Goal: Task Accomplishment & Management: Complete application form

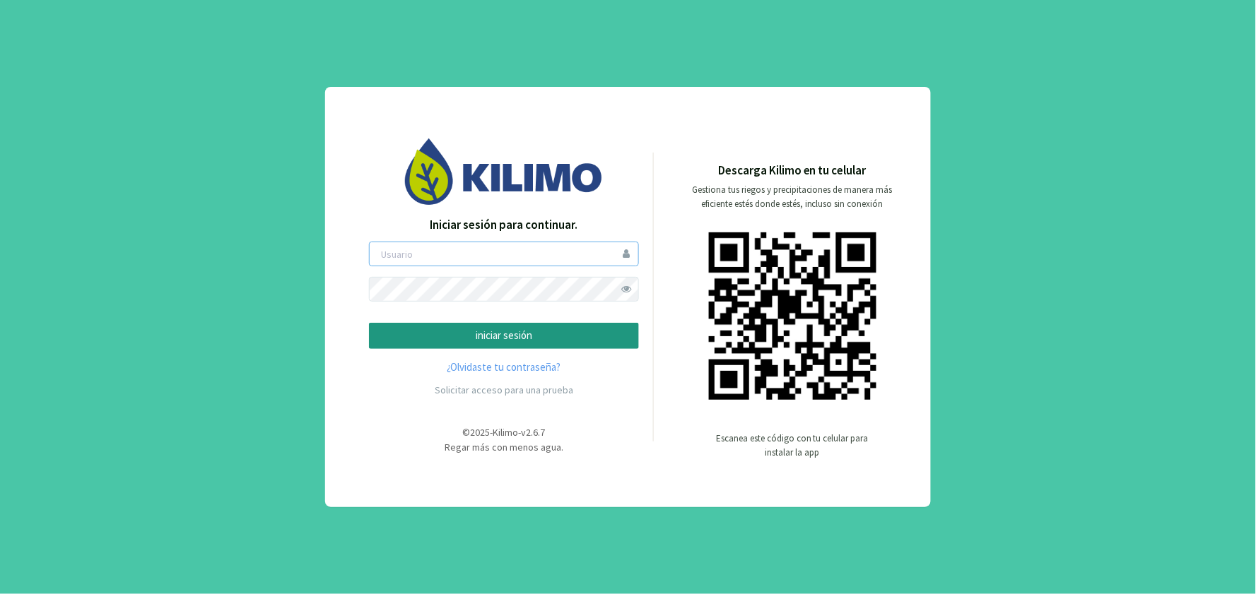
type input "hholch"
click at [499, 337] on p "iniciar sesión" at bounding box center [504, 336] width 246 height 16
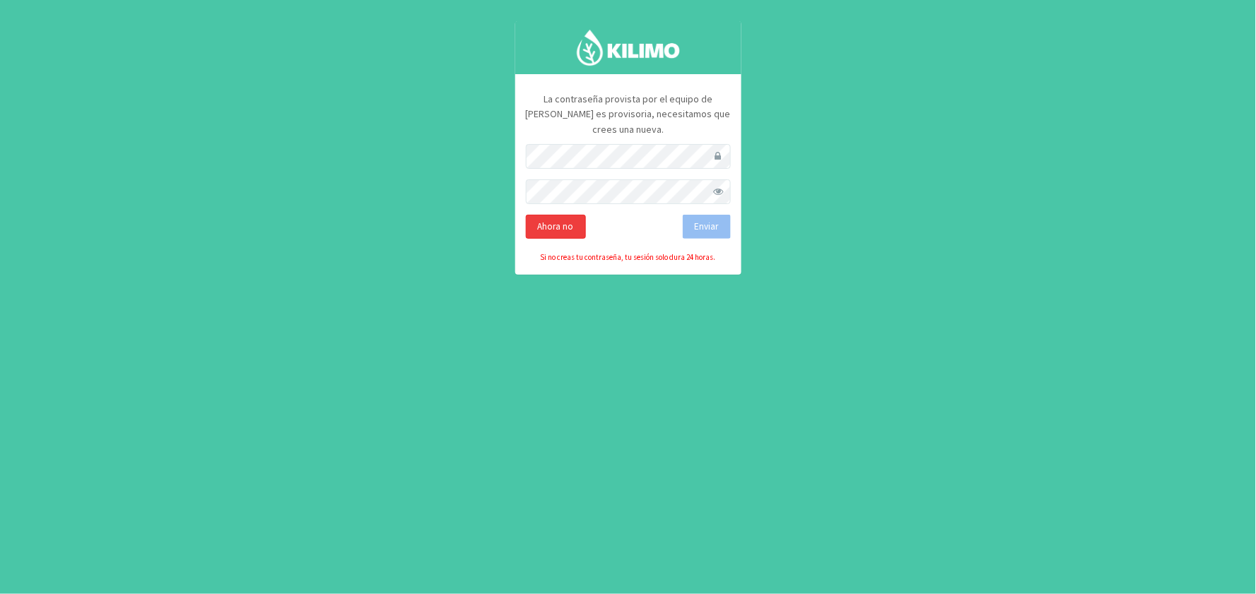
click at [540, 215] on div "Ahora no" at bounding box center [556, 227] width 60 height 24
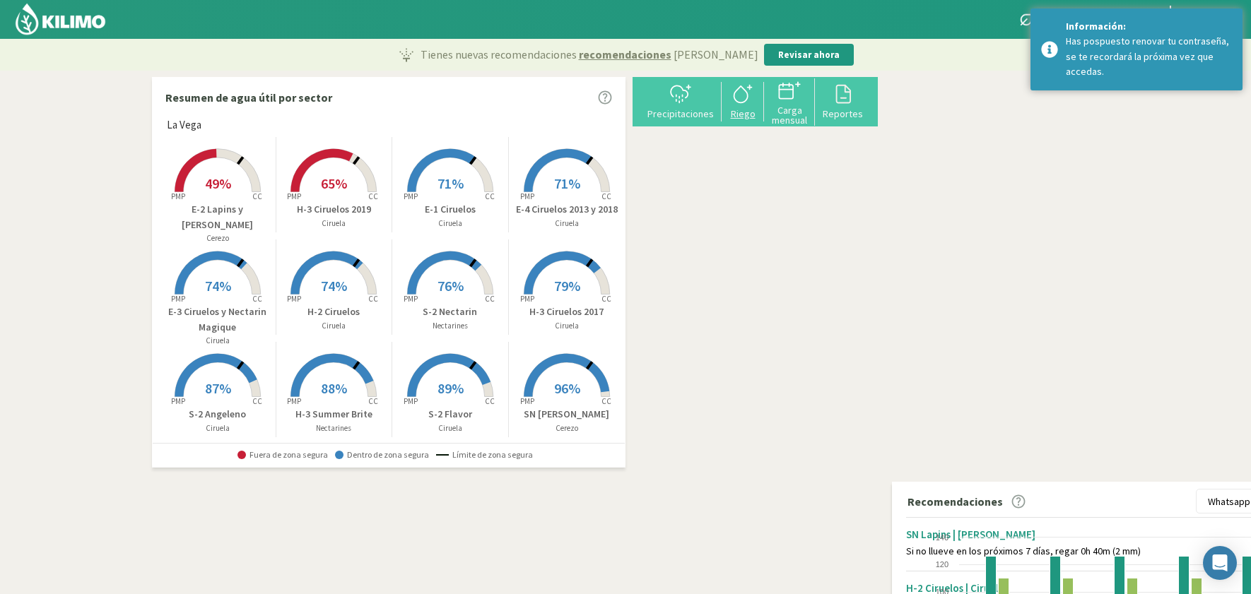
click at [754, 102] on icon at bounding box center [742, 94] width 23 height 23
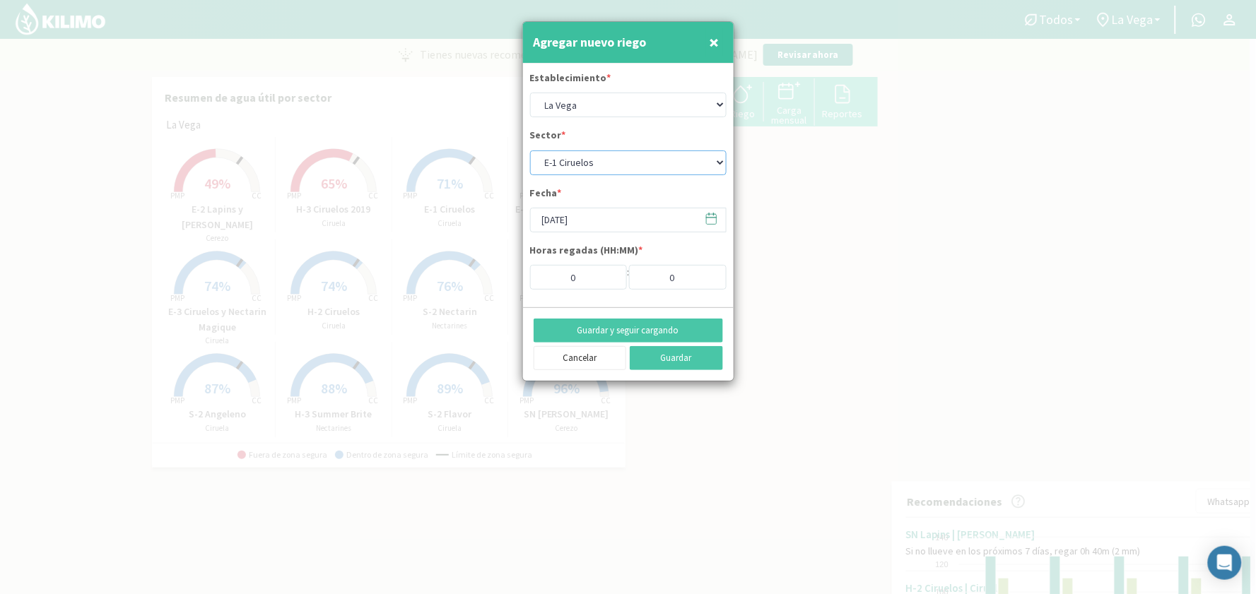
click at [712, 163] on select "E-1 Ciruelos E-2 Lapins y [PERSON_NAME] E-3 Ciruelos y Nectarin Magique E-4 Cir…" at bounding box center [628, 163] width 196 height 25
select select "1: Object"
click at [530, 151] on select "E-1 Ciruelos E-2 Lapins y [PERSON_NAME] E-3 Ciruelos y Nectarin Magique E-4 Cir…" at bounding box center [628, 163] width 196 height 25
type input "2"
type input "30"
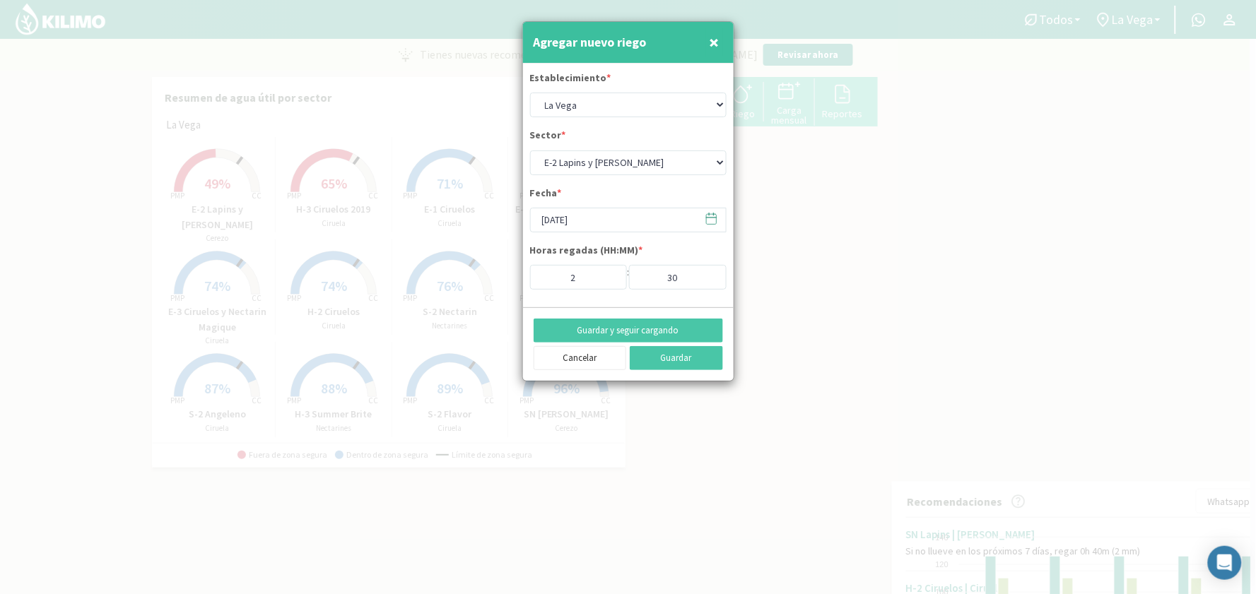
click at [707, 221] on icon at bounding box center [711, 218] width 13 height 13
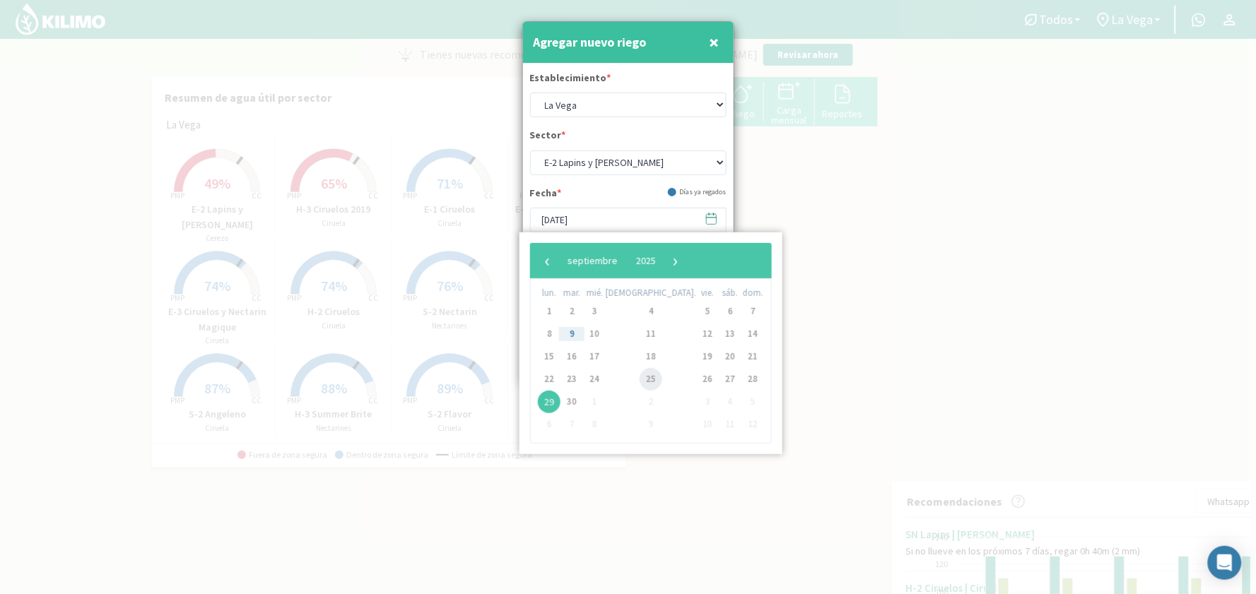
click at [640, 379] on span "25" at bounding box center [651, 379] width 23 height 23
type input "[DATE]"
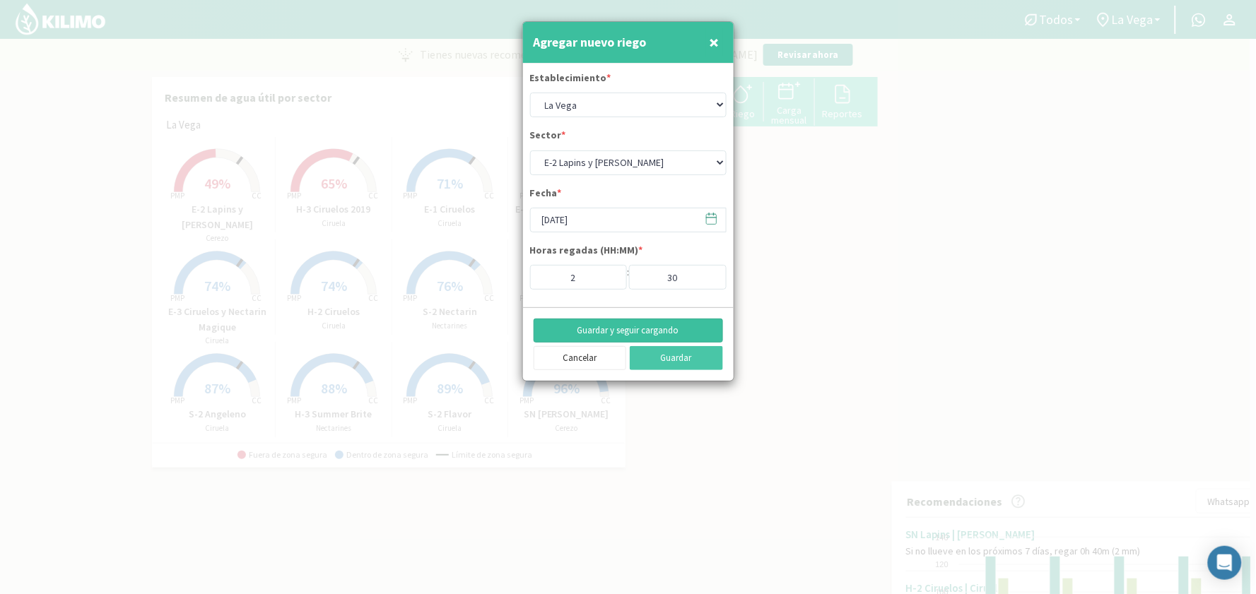
click at [628, 329] on button "Guardar y seguir cargando" at bounding box center [628, 331] width 189 height 24
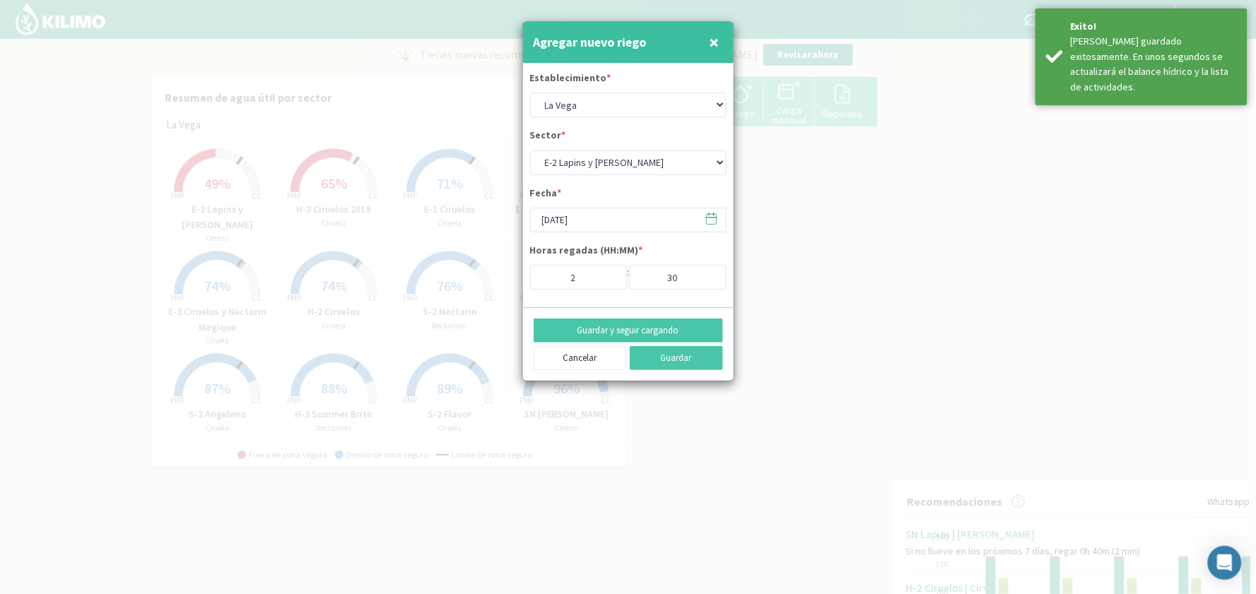
click at [714, 41] on span "×" at bounding box center [715, 41] width 10 height 23
select select "0: Object"
type input "[DATE]"
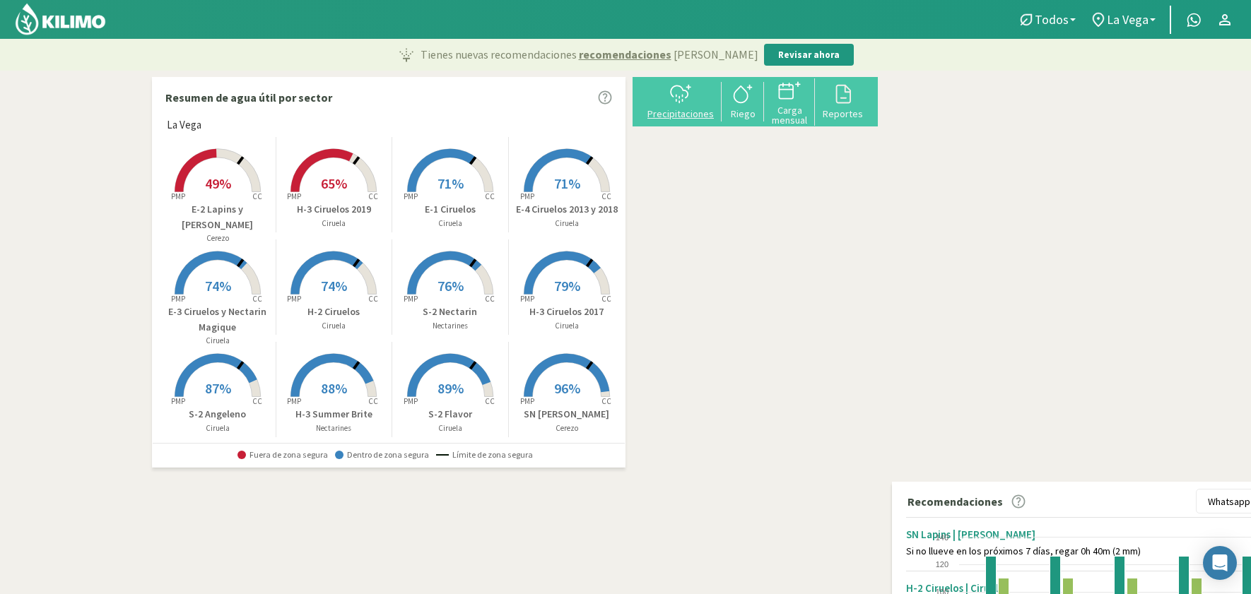
click at [697, 110] on div "Precipitaciones" at bounding box center [680, 114] width 73 height 10
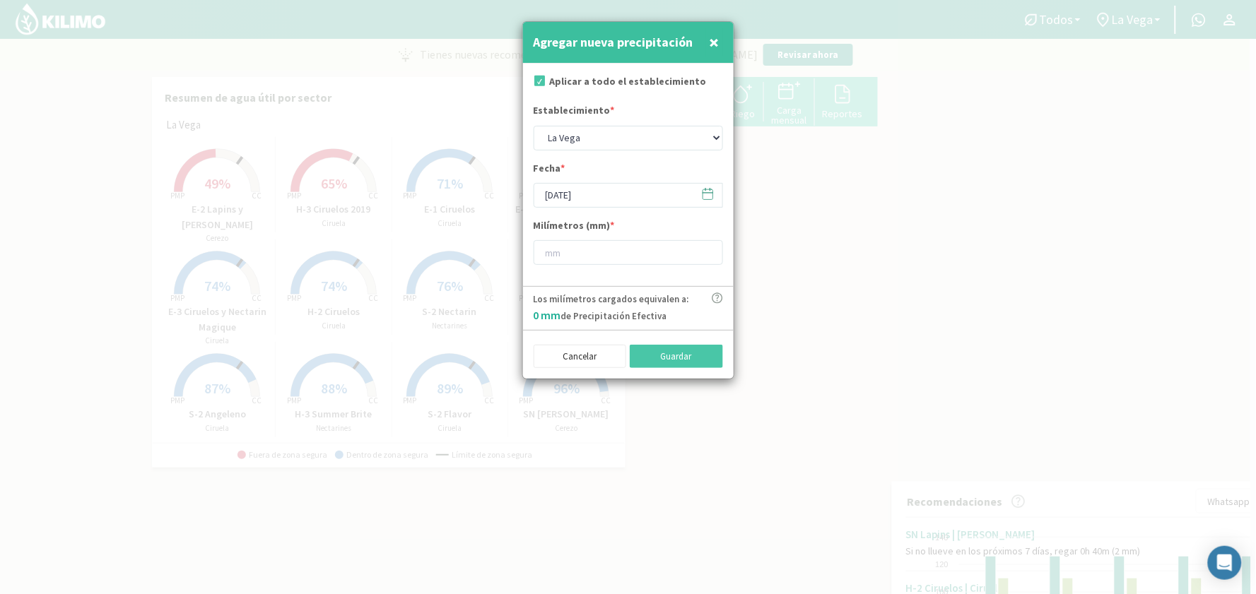
click at [708, 199] on icon at bounding box center [707, 194] width 10 height 10
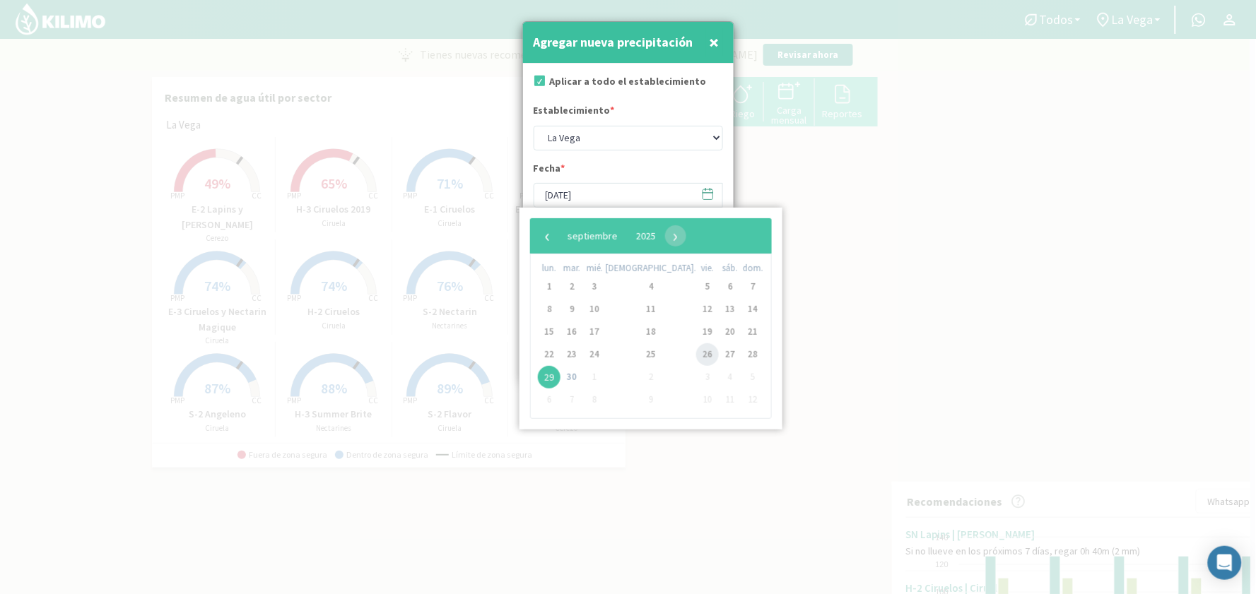
click at [696, 354] on span "26" at bounding box center [707, 354] width 23 height 23
type input "[DATE]"
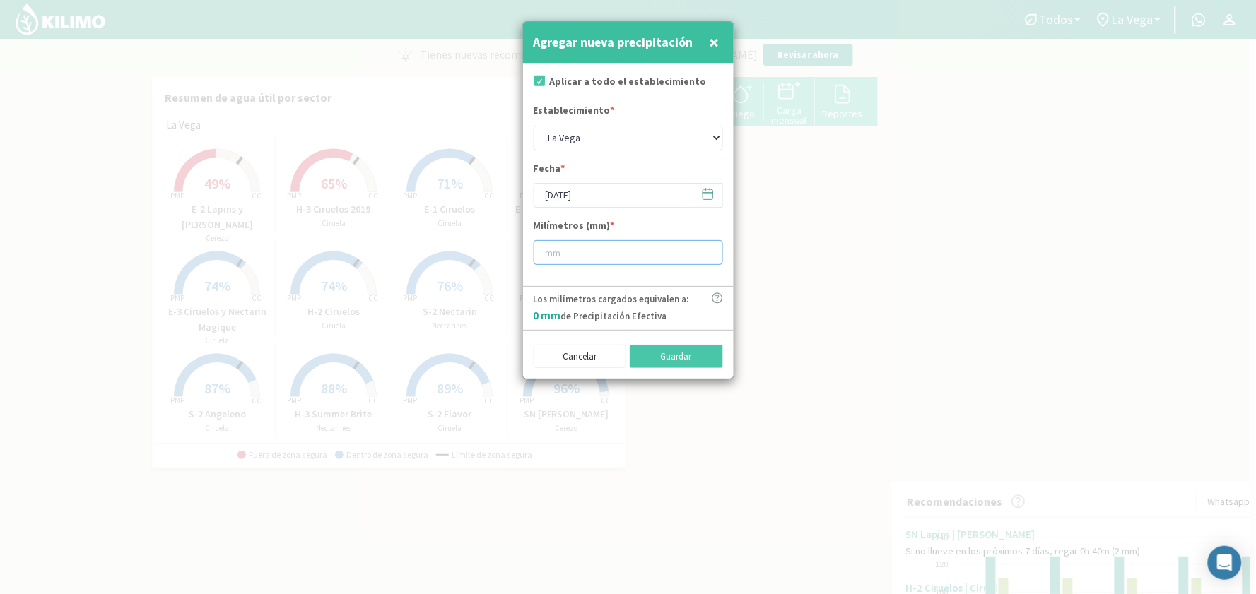
click at [557, 250] on input "number" at bounding box center [628, 252] width 189 height 25
type input "8"
click at [681, 354] on button "Guardar" at bounding box center [676, 357] width 93 height 24
type input "[DATE]"
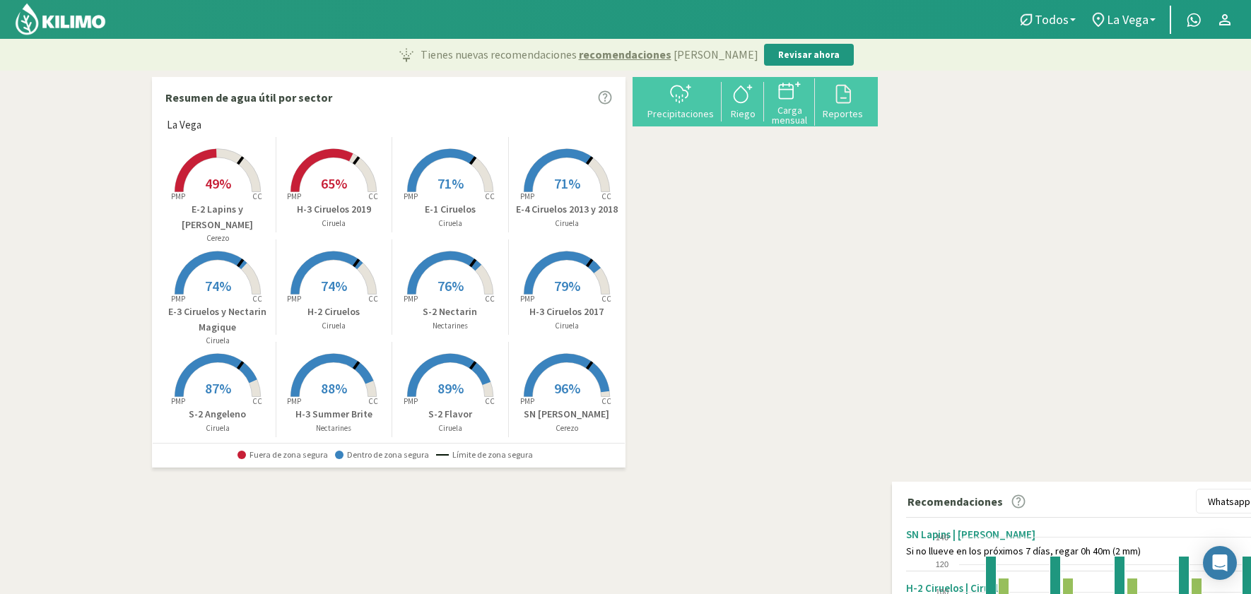
click at [560, 389] on span "96%" at bounding box center [567, 389] width 26 height 18
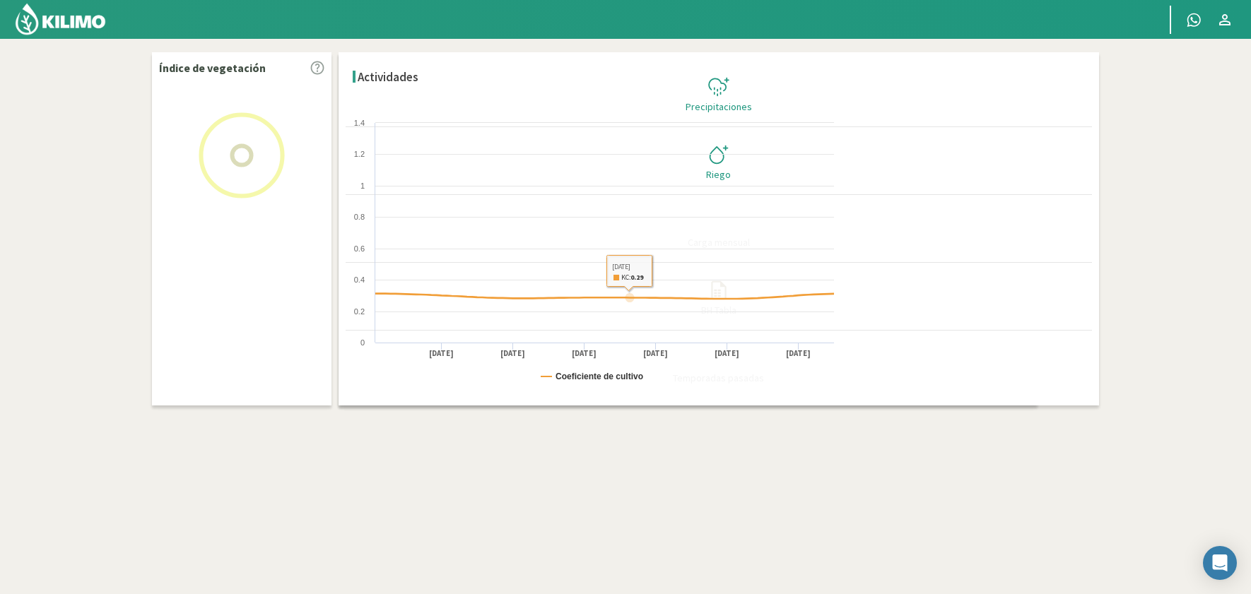
select select "13: Object"
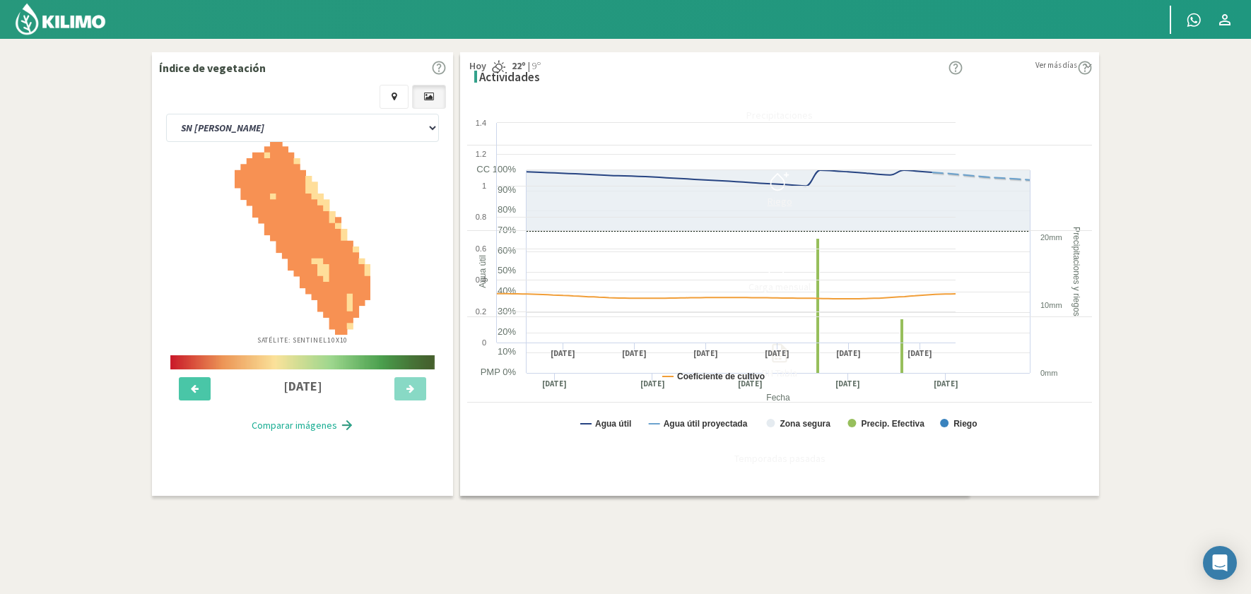
click at [791, 184] on icon at bounding box center [779, 181] width 23 height 23
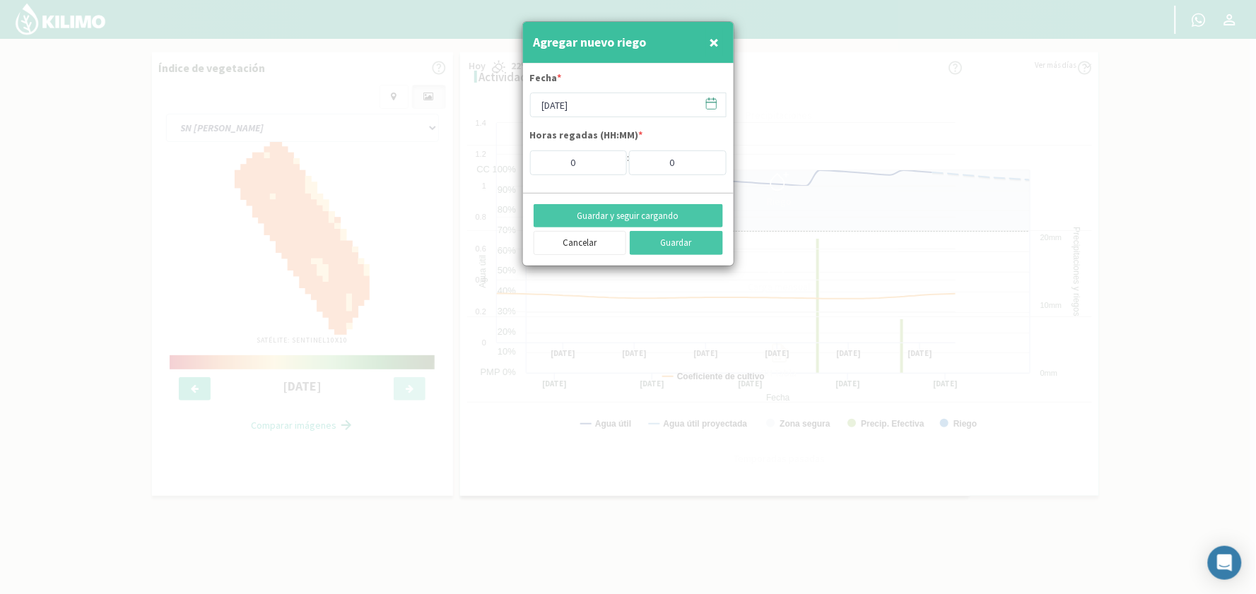
click at [712, 102] on icon at bounding box center [711, 103] width 13 height 13
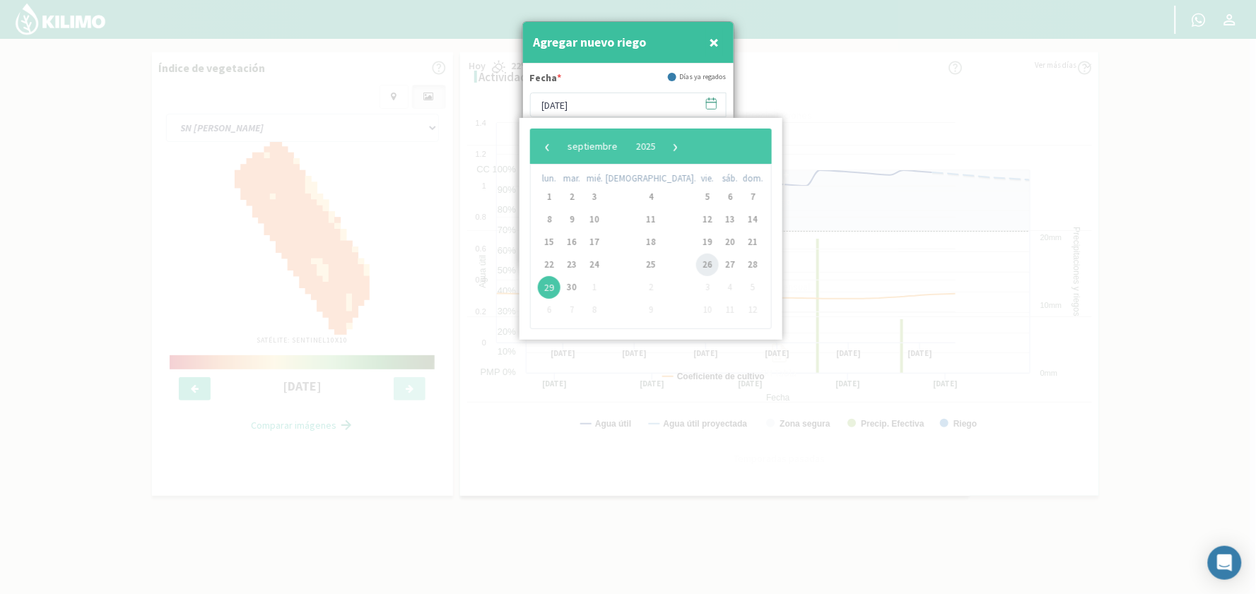
click at [696, 266] on span "26" at bounding box center [707, 265] width 23 height 23
type input "[DATE]"
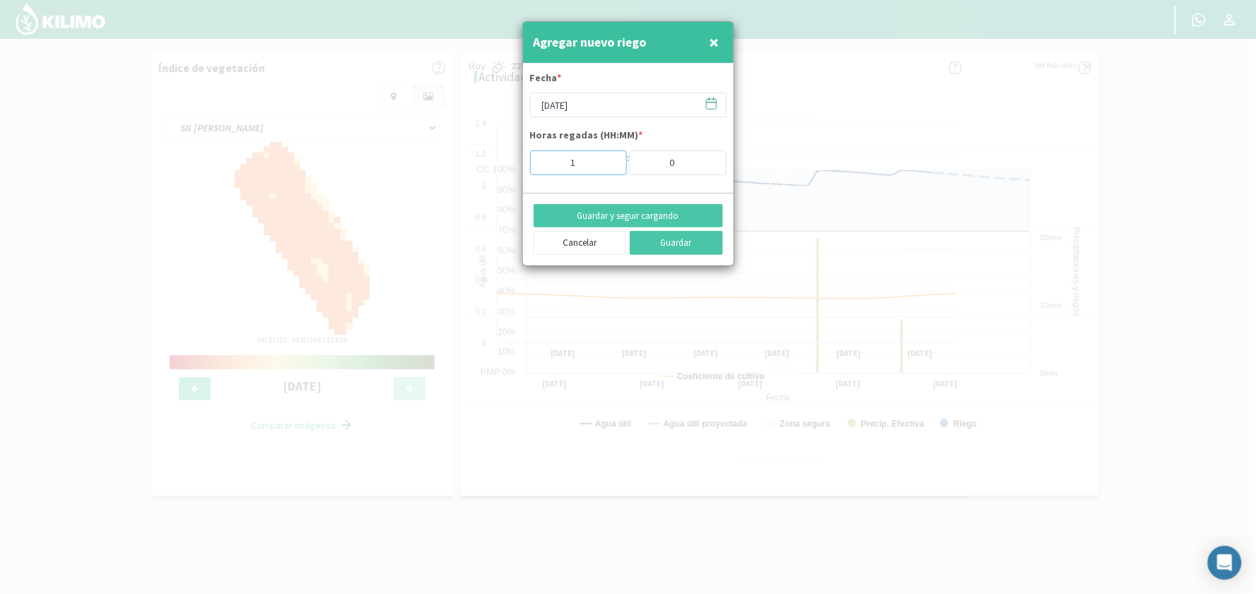
click at [605, 160] on input "1" at bounding box center [579, 163] width 98 height 25
type input "2"
click at [605, 160] on input "2" at bounding box center [579, 163] width 98 height 25
click at [707, 159] on input "1" at bounding box center [678, 163] width 98 height 25
click at [707, 159] on input "2" at bounding box center [678, 163] width 98 height 25
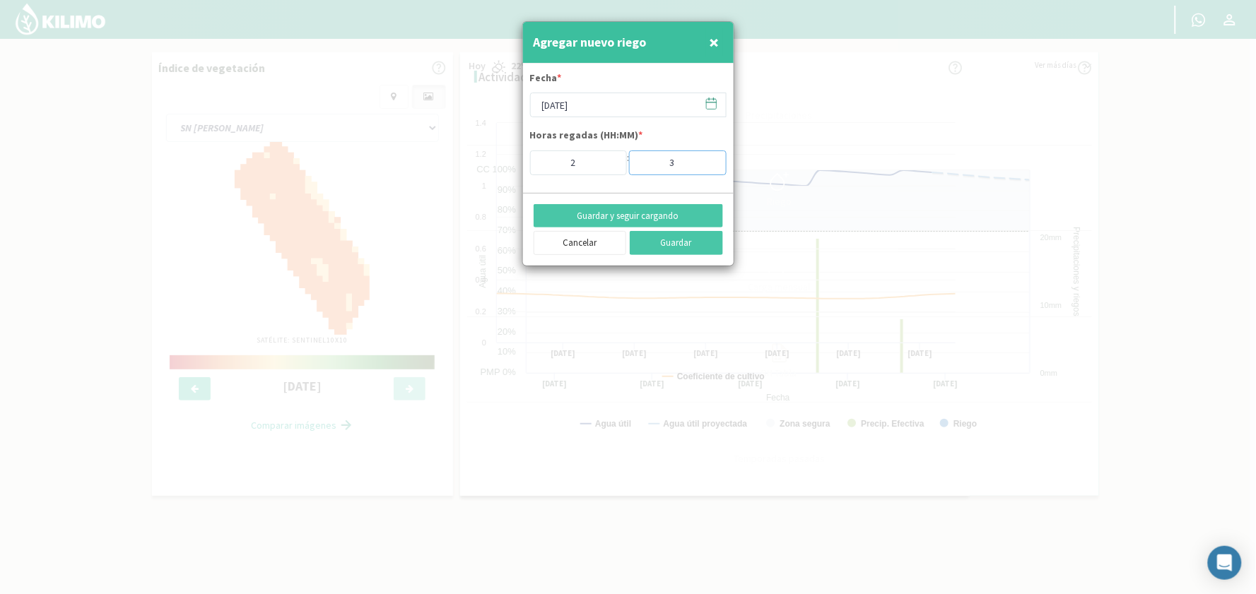
click at [707, 159] on input "3" at bounding box center [678, 163] width 98 height 25
click at [707, 159] on input "4" at bounding box center [678, 163] width 98 height 25
click at [707, 159] on input "5" at bounding box center [678, 163] width 98 height 25
click at [707, 159] on input "6" at bounding box center [678, 163] width 98 height 25
click at [707, 159] on input "7" at bounding box center [678, 163] width 98 height 25
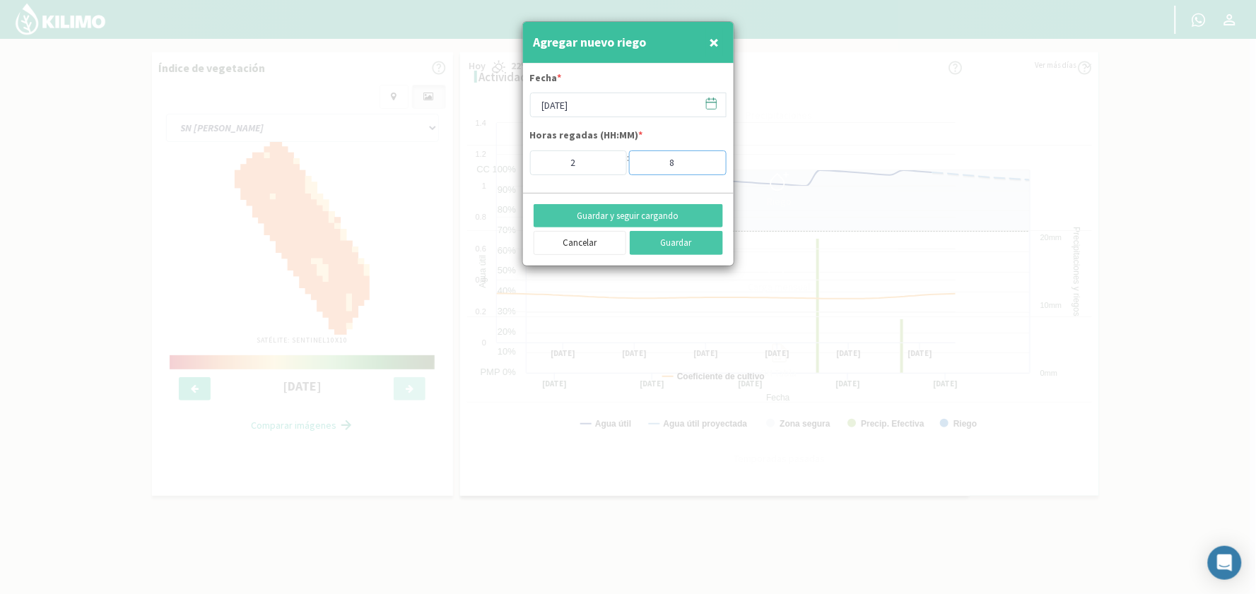
click at [707, 159] on input "8" at bounding box center [678, 163] width 98 height 25
click at [707, 159] on input "9" at bounding box center [678, 163] width 98 height 25
click at [707, 159] on input "10" at bounding box center [678, 163] width 98 height 25
click at [707, 159] on input "11" at bounding box center [678, 163] width 98 height 25
click at [707, 159] on input "12" at bounding box center [678, 163] width 98 height 25
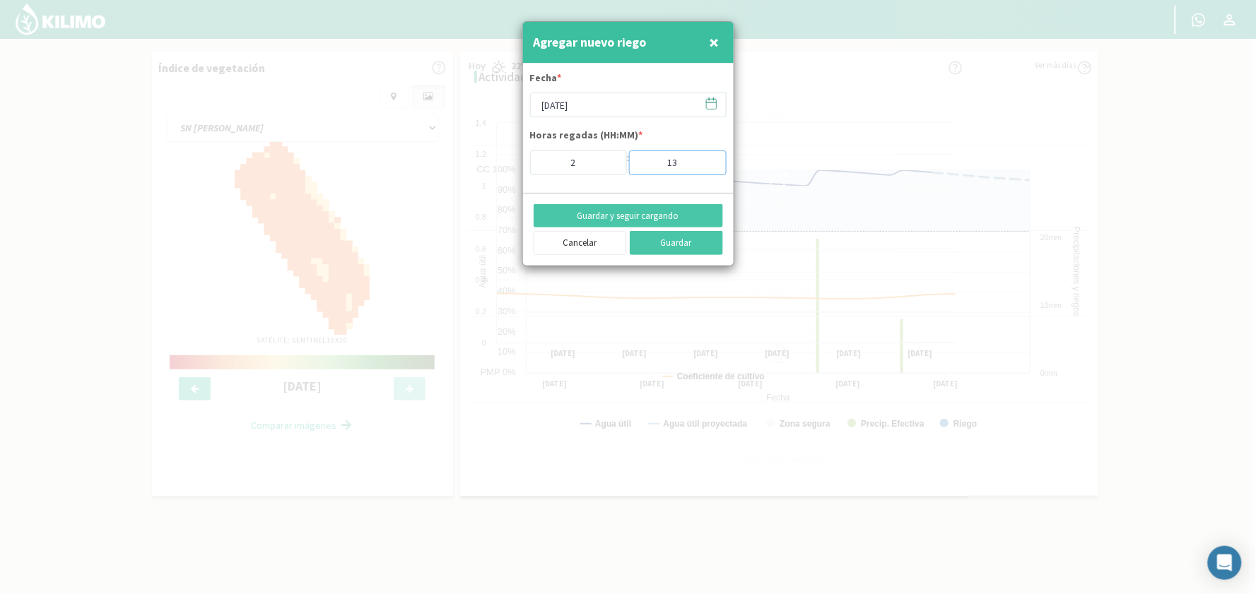
click at [707, 159] on input "13" at bounding box center [678, 163] width 98 height 25
click at [707, 159] on input "14" at bounding box center [678, 163] width 98 height 25
click at [707, 159] on input "15" at bounding box center [678, 163] width 98 height 25
click at [707, 159] on input "16" at bounding box center [678, 163] width 98 height 25
click at [707, 159] on input "17" at bounding box center [678, 163] width 98 height 25
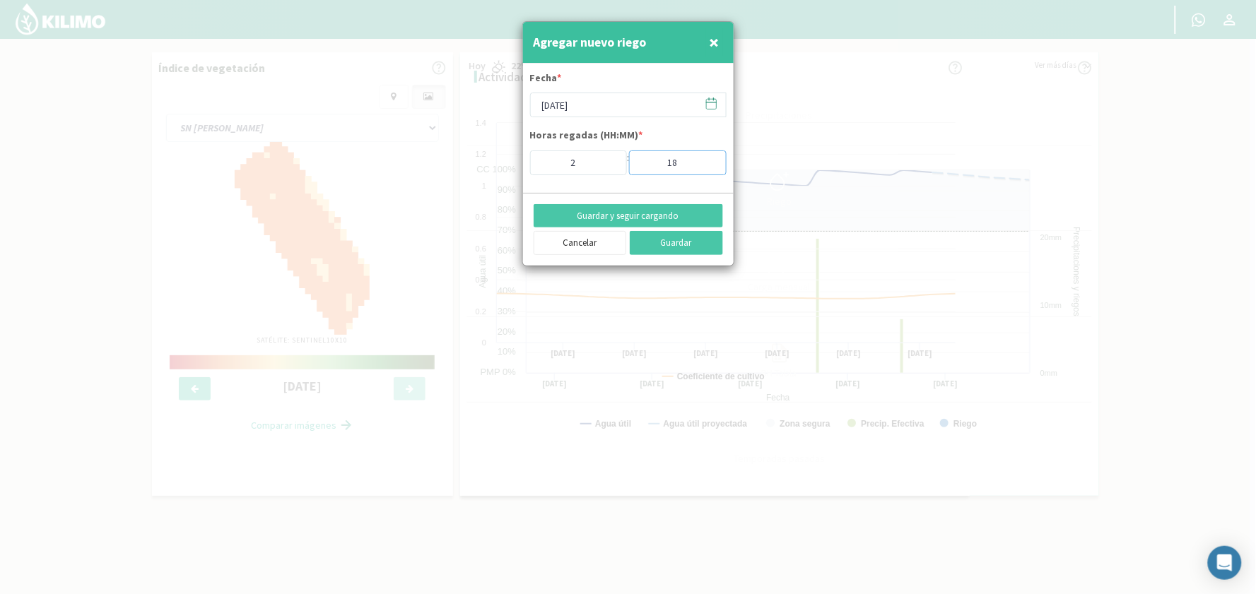
click at [707, 159] on input "18" at bounding box center [678, 163] width 98 height 25
click at [707, 159] on input "19" at bounding box center [678, 163] width 98 height 25
click at [707, 159] on input "20" at bounding box center [678, 163] width 98 height 25
click at [707, 159] on input "21" at bounding box center [678, 163] width 98 height 25
click at [707, 159] on input "22" at bounding box center [678, 163] width 98 height 25
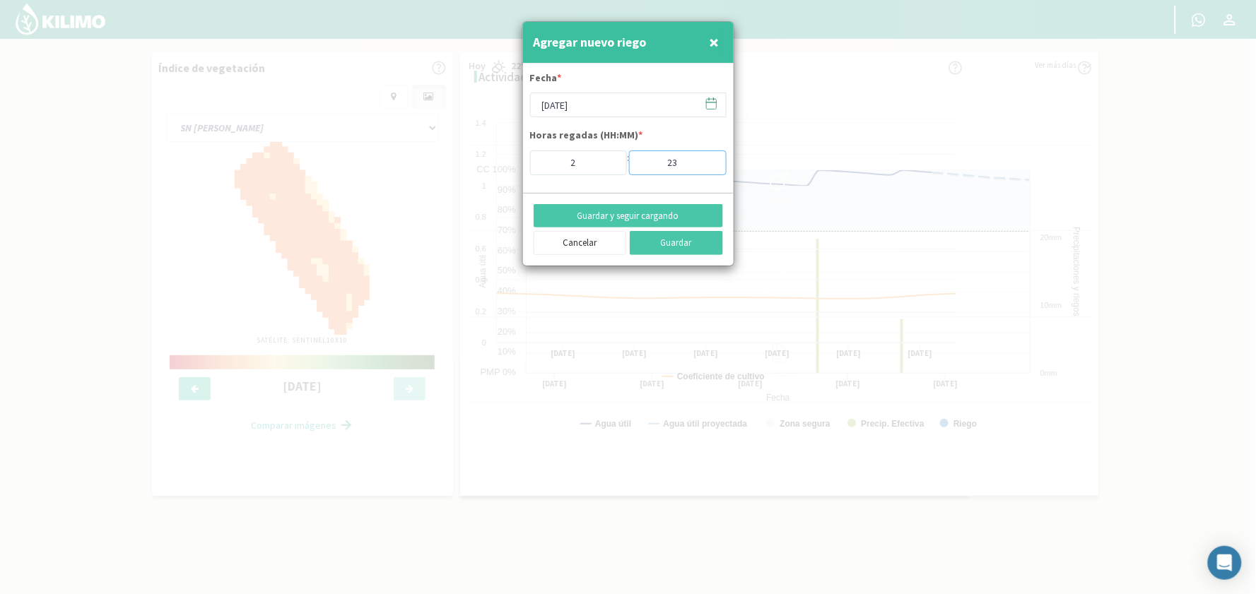
click at [707, 159] on input "23" at bounding box center [678, 163] width 98 height 25
click at [707, 159] on input "24" at bounding box center [678, 163] width 98 height 25
click at [707, 159] on input "25" at bounding box center [678, 163] width 98 height 25
click at [707, 159] on input "26" at bounding box center [678, 163] width 98 height 25
click at [707, 159] on input "27" at bounding box center [678, 163] width 98 height 25
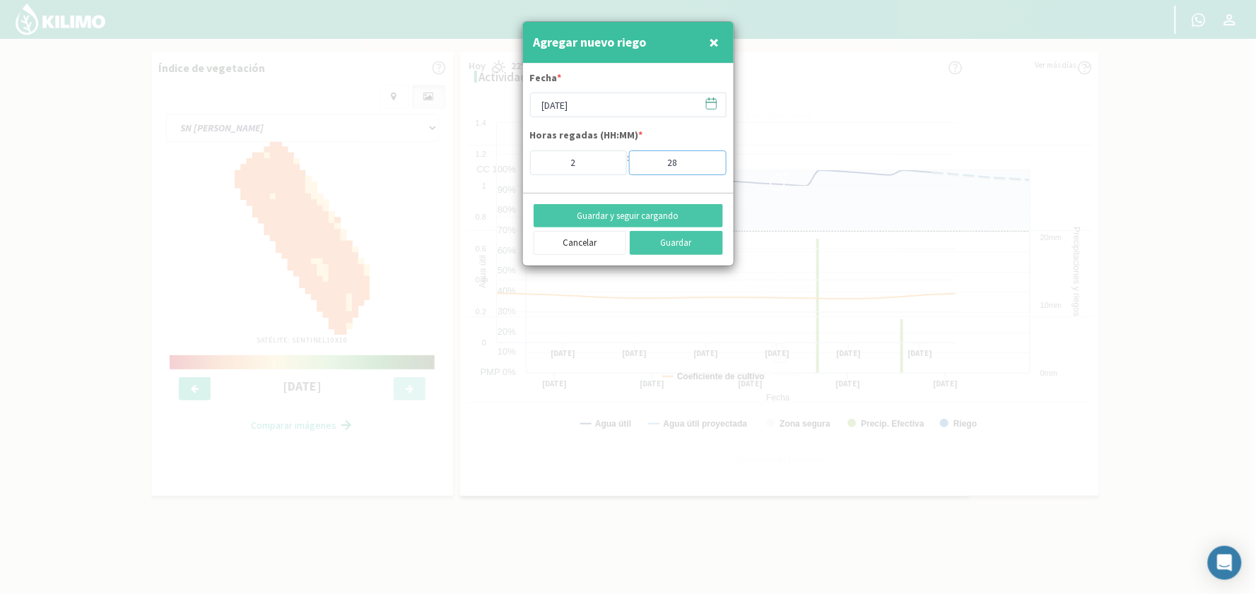
click at [707, 159] on input "28" at bounding box center [678, 163] width 98 height 25
click at [707, 159] on input "29" at bounding box center [678, 163] width 98 height 25
type input "30"
click at [707, 159] on input "30" at bounding box center [678, 163] width 98 height 25
click at [617, 213] on button "Guardar y seguir cargando" at bounding box center [628, 216] width 189 height 24
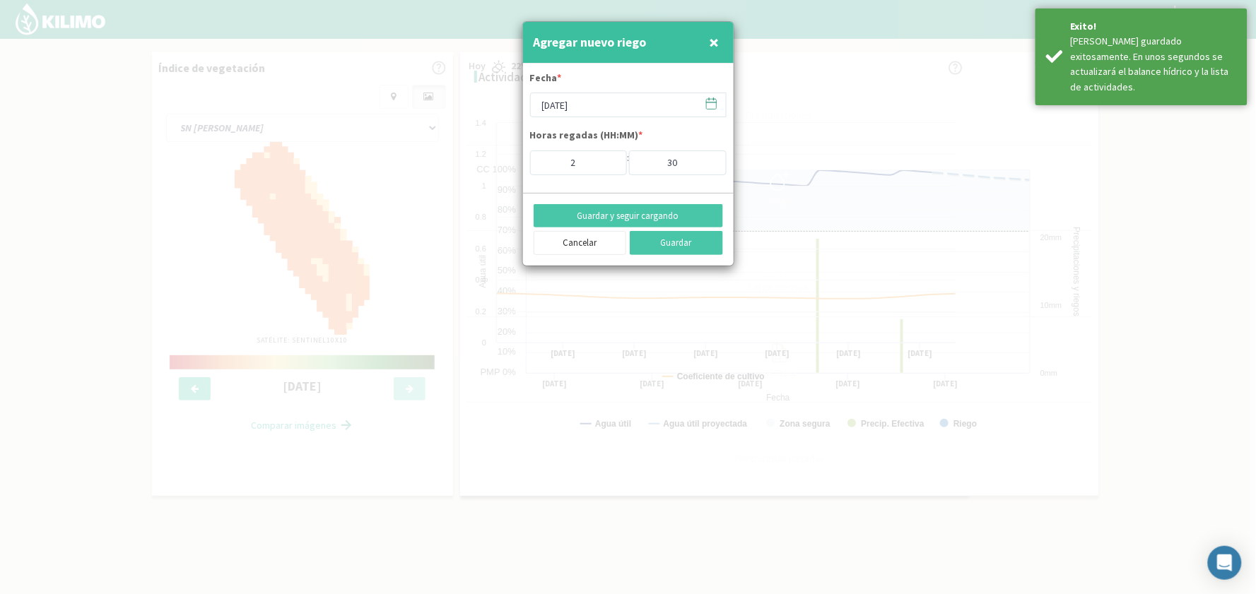
click at [710, 44] on span "×" at bounding box center [715, 41] width 10 height 23
type input "[DATE]"
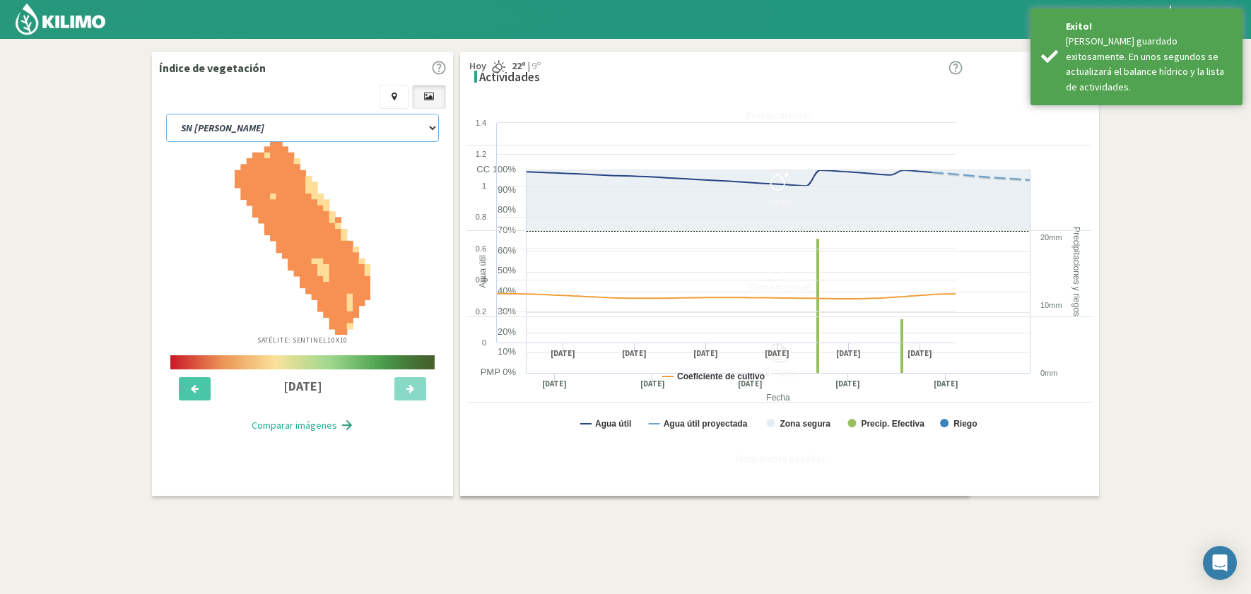
click at [288, 120] on select "E-1 Ciruelos E-2 Lapins y [PERSON_NAME] E-3 Ciruelos y Nectarin Magique E-4 Cir…" at bounding box center [302, 128] width 273 height 28
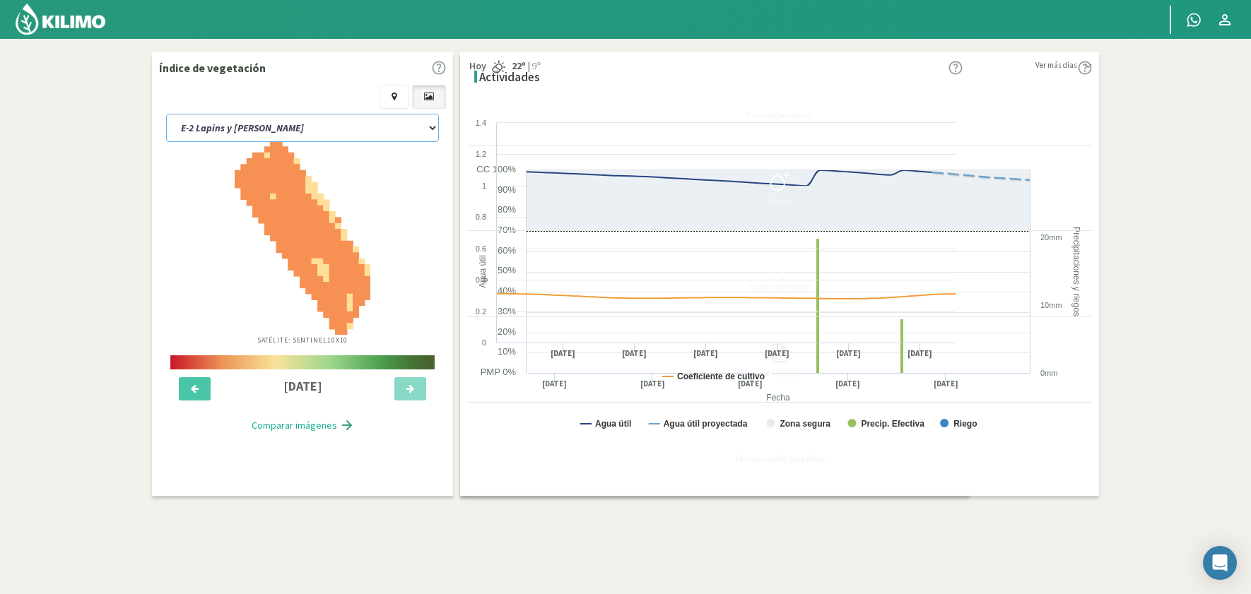
click at [166, 114] on select "E-1 Ciruelos E-2 Lapins y [PERSON_NAME] E-3 Ciruelos y Nectarin Magique E-4 Cir…" at bounding box center [302, 128] width 273 height 28
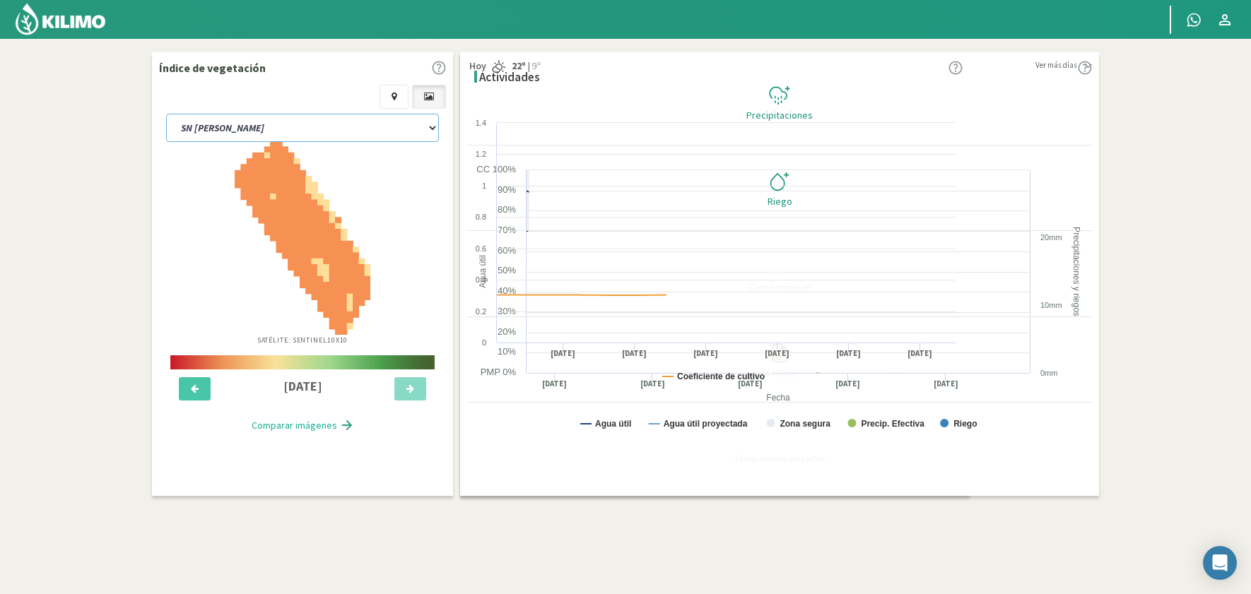
select select "15: Object"
